Goal: Navigation & Orientation: Understand site structure

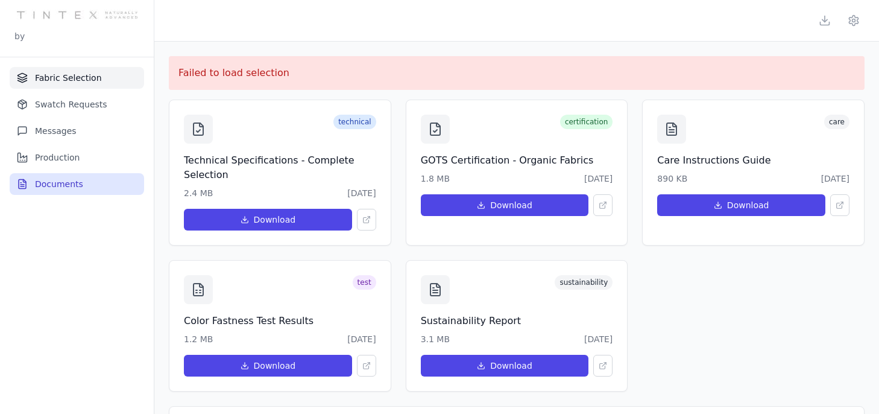
click at [74, 78] on button "Fabric Selection" at bounding box center [77, 78] width 134 height 22
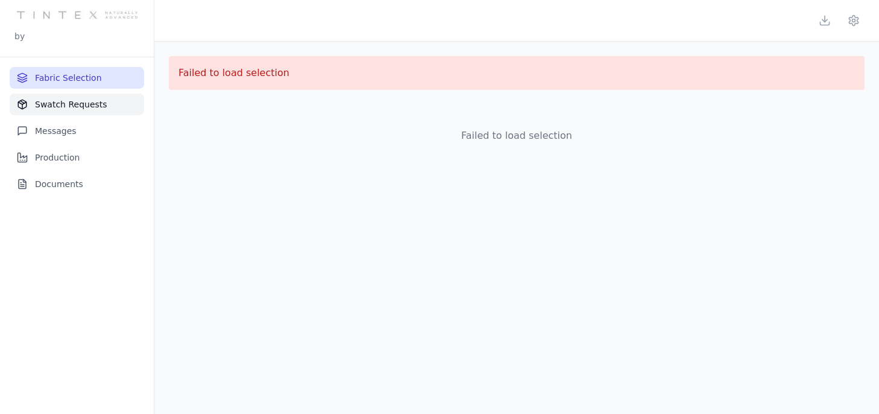
click at [76, 99] on button "Swatch Requests" at bounding box center [77, 104] width 134 height 22
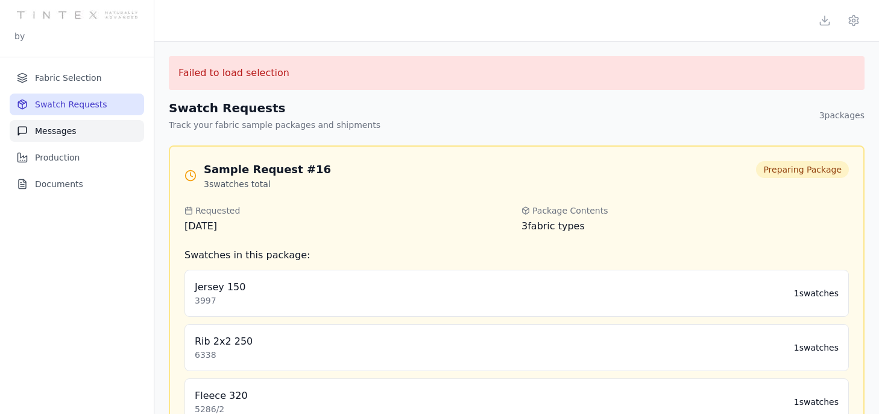
click at [77, 123] on button "Messages" at bounding box center [77, 131] width 134 height 22
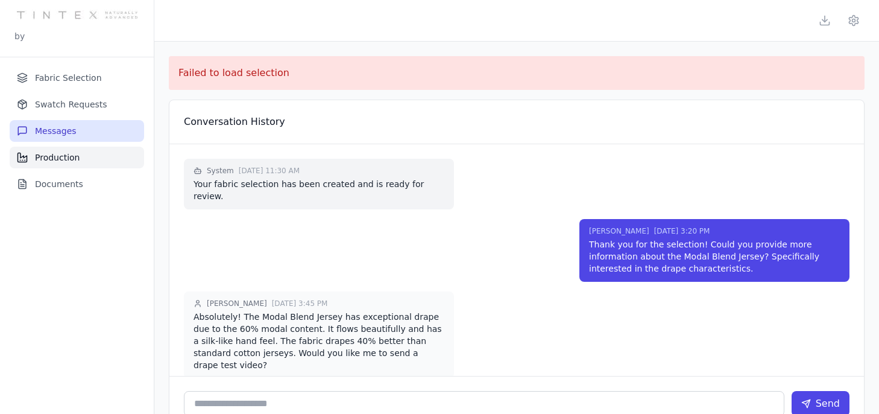
click at [68, 156] on button "Production" at bounding box center [77, 157] width 134 height 22
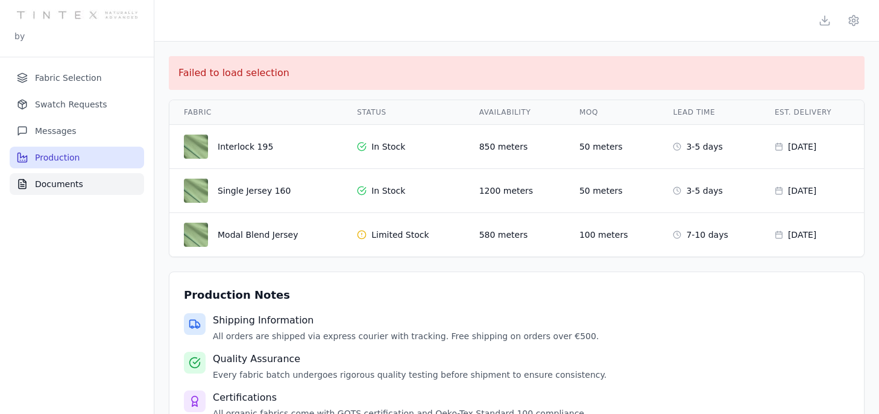
click at [71, 183] on button "Documents" at bounding box center [77, 184] width 134 height 22
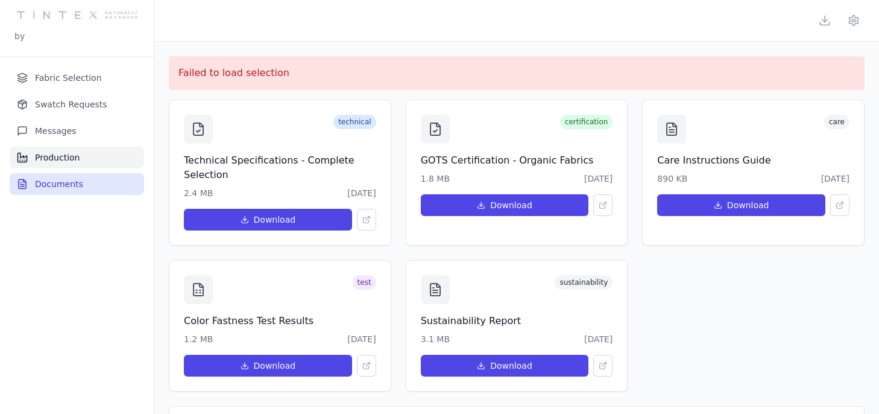
click at [70, 156] on button "Production" at bounding box center [77, 157] width 134 height 22
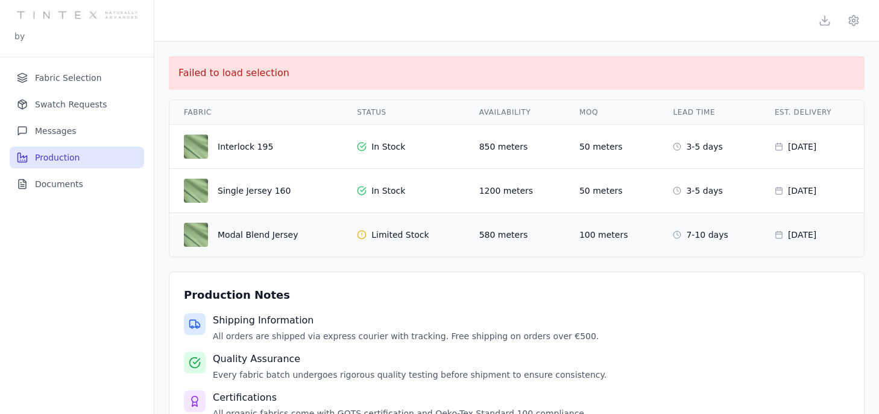
scroll to position [35, 0]
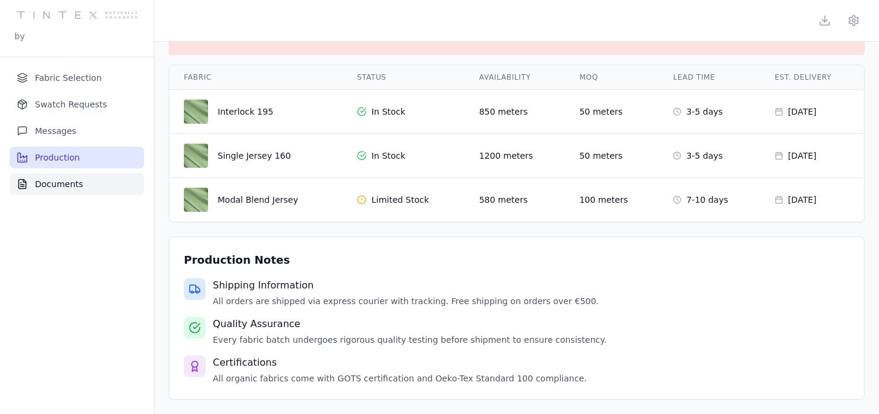
click at [55, 187] on button "Documents" at bounding box center [77, 184] width 134 height 22
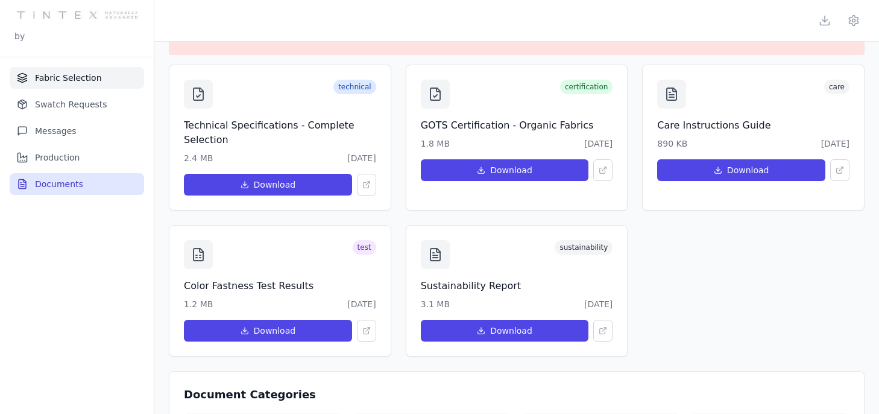
click at [60, 72] on button "Fabric Selection" at bounding box center [77, 78] width 134 height 22
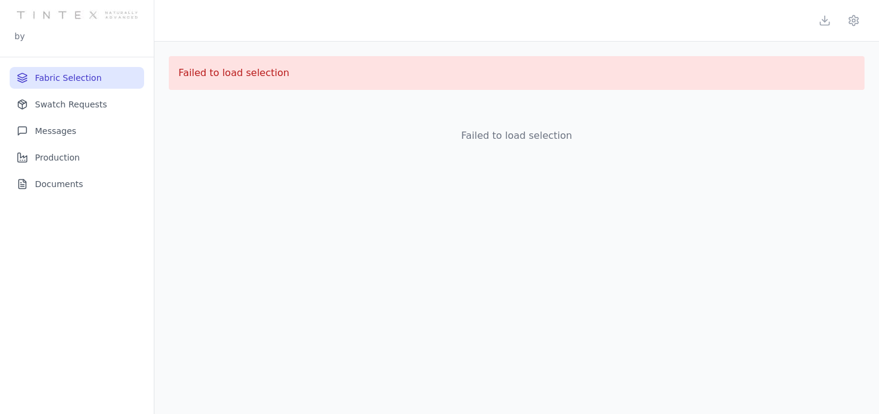
scroll to position [0, 0]
click at [84, 102] on button "Swatch Requests" at bounding box center [77, 104] width 134 height 22
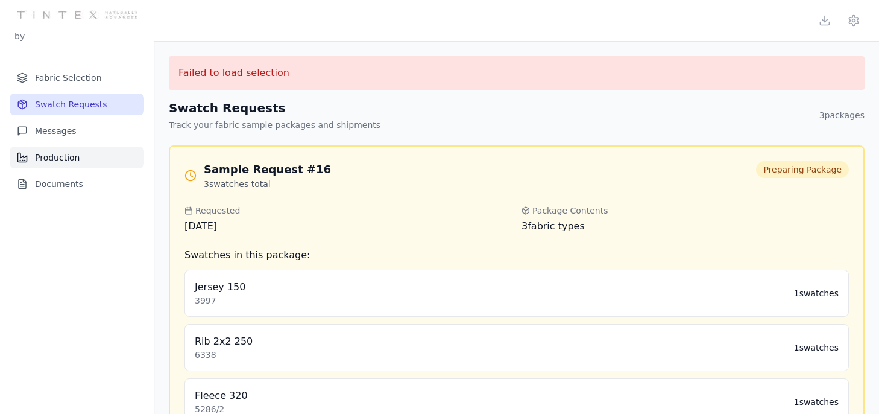
click at [69, 162] on button "Production" at bounding box center [77, 157] width 134 height 22
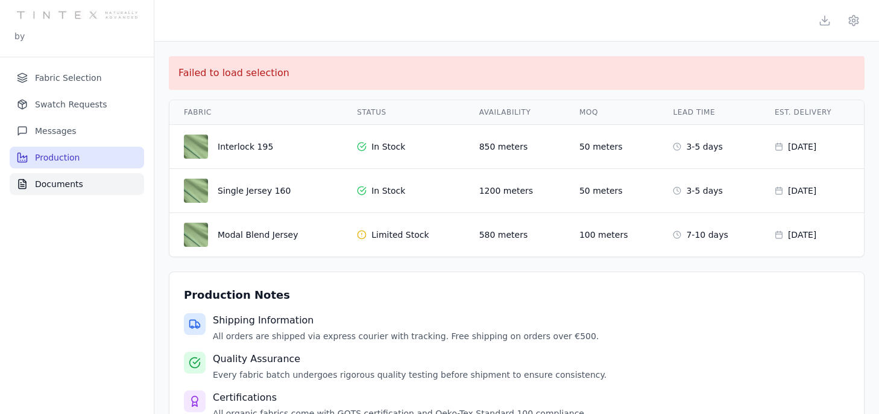
click at [69, 189] on button "Documents" at bounding box center [77, 184] width 134 height 22
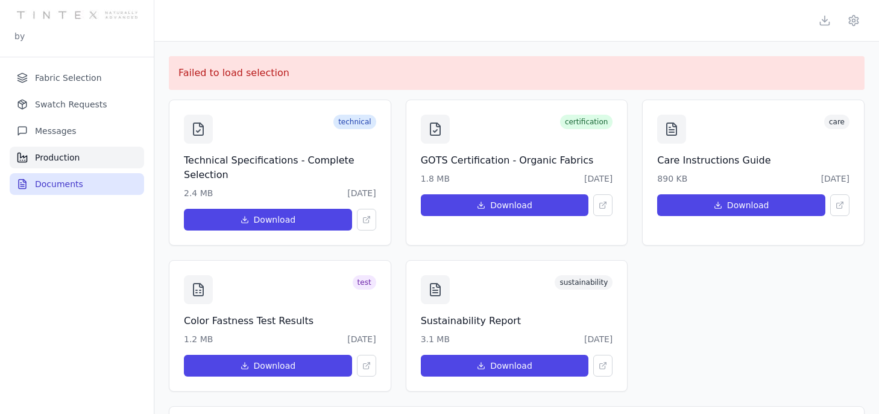
click at [58, 160] on button "Production" at bounding box center [77, 157] width 134 height 22
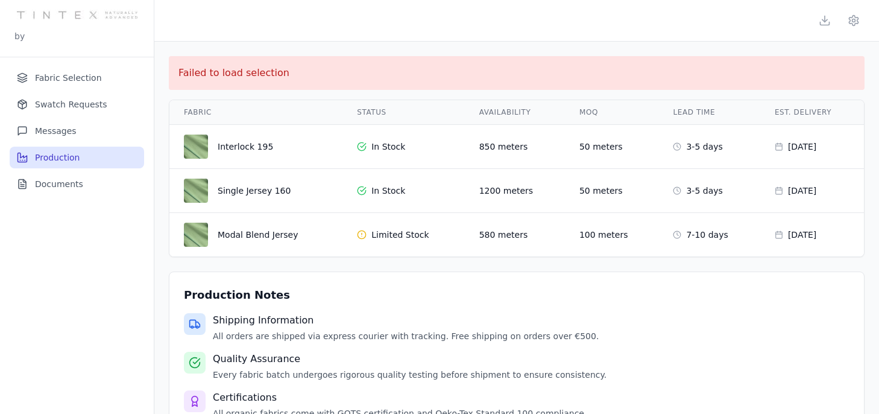
scroll to position [35, 0]
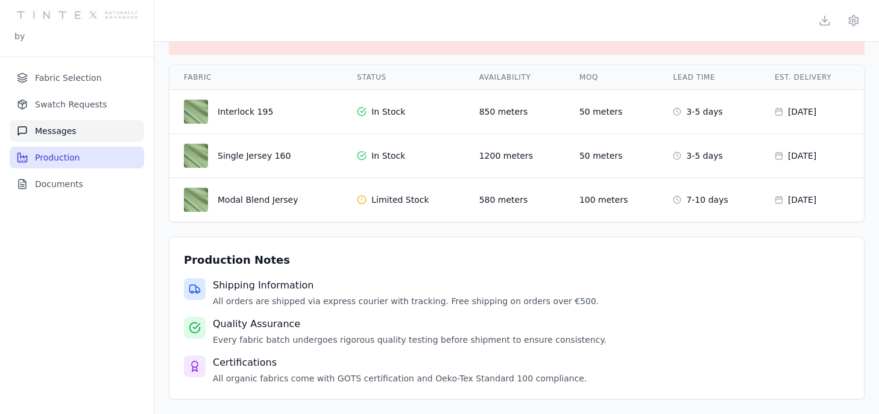
click at [76, 125] on button "Messages" at bounding box center [77, 131] width 134 height 22
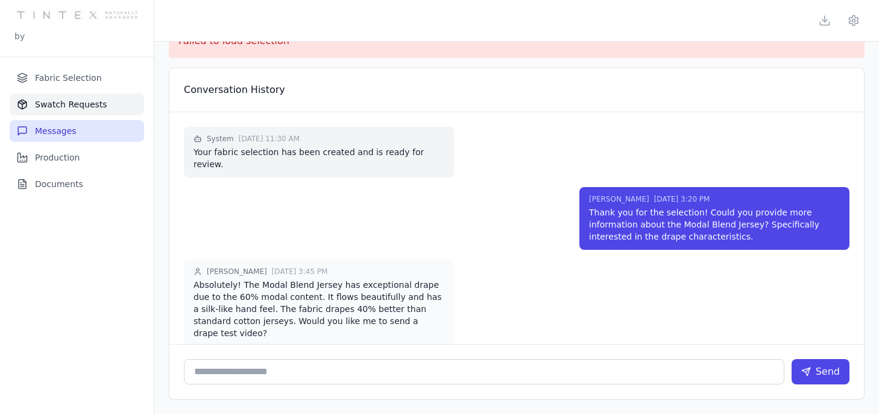
click at [80, 112] on button "Swatch Requests" at bounding box center [77, 104] width 134 height 22
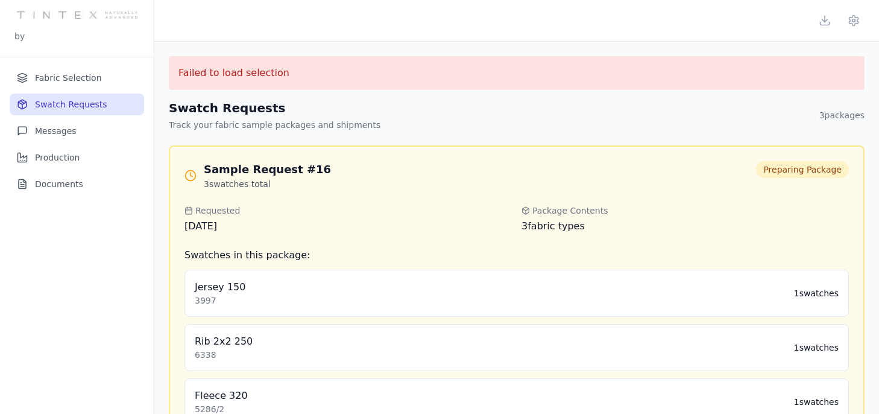
click at [76, 145] on ul "Fabric Selection Swatch Requests Messages Production Documents" at bounding box center [77, 131] width 134 height 128
